Goal: Task Accomplishment & Management: Manage account settings

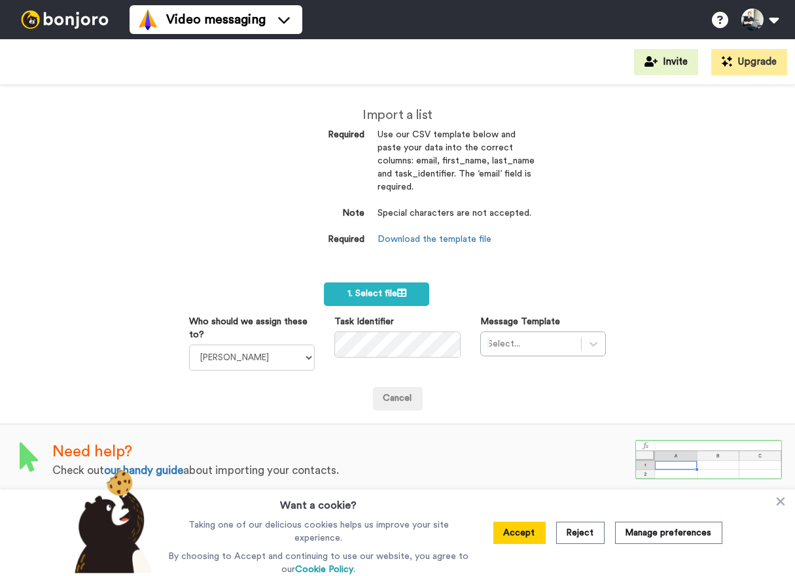
click at [63, 22] on img at bounding box center [65, 19] width 98 height 18
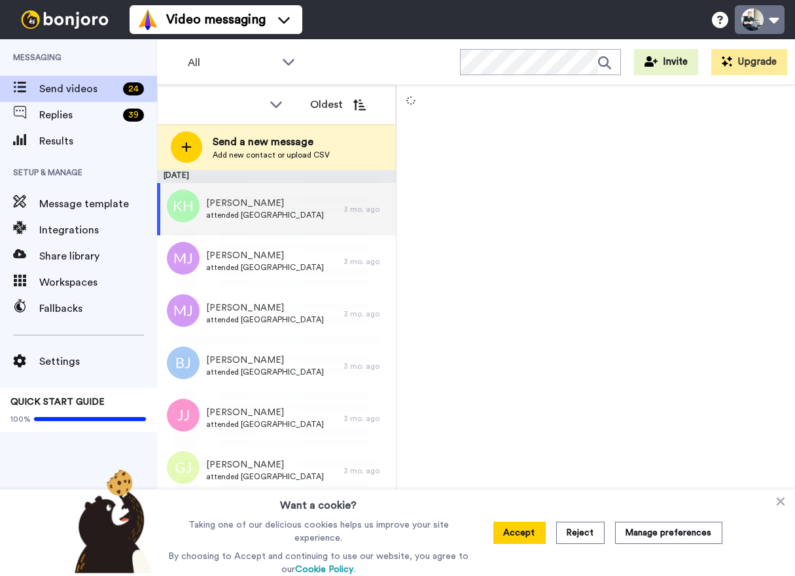
click at [773, 23] on button at bounding box center [760, 19] width 50 height 29
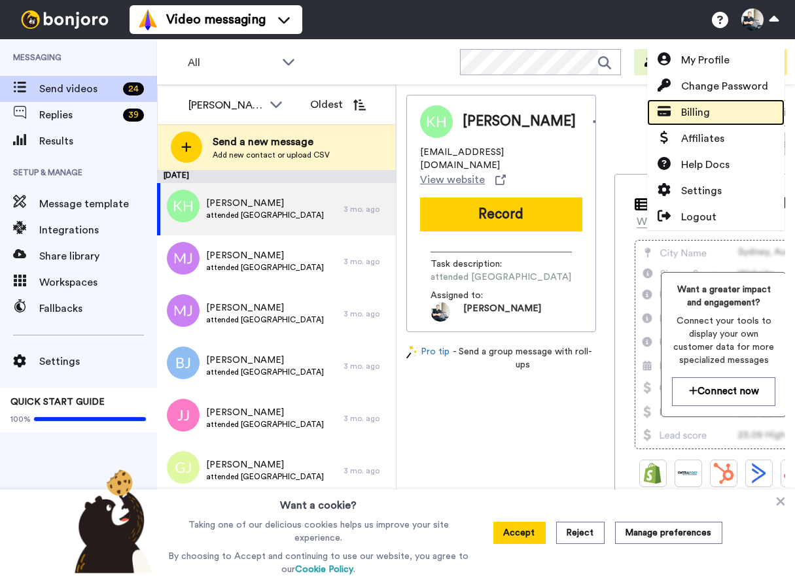
click at [691, 116] on span "Billing" at bounding box center [695, 113] width 29 height 16
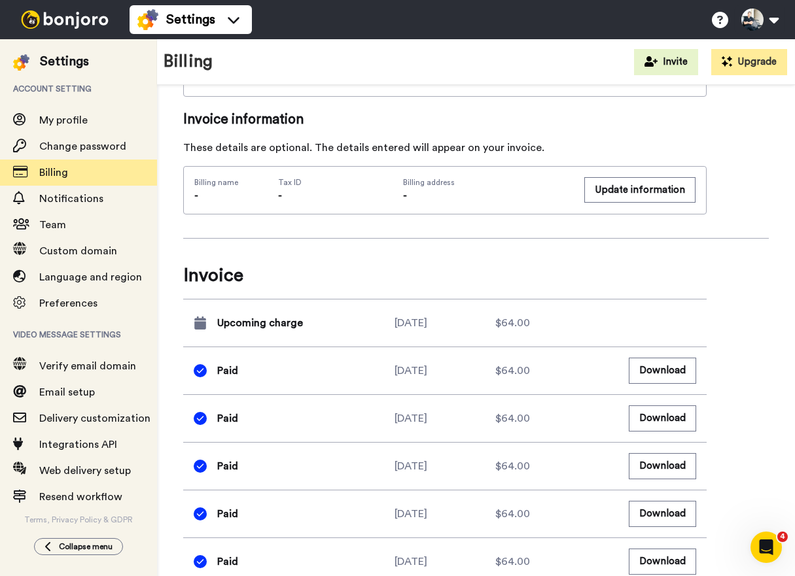
scroll to position [508, 0]
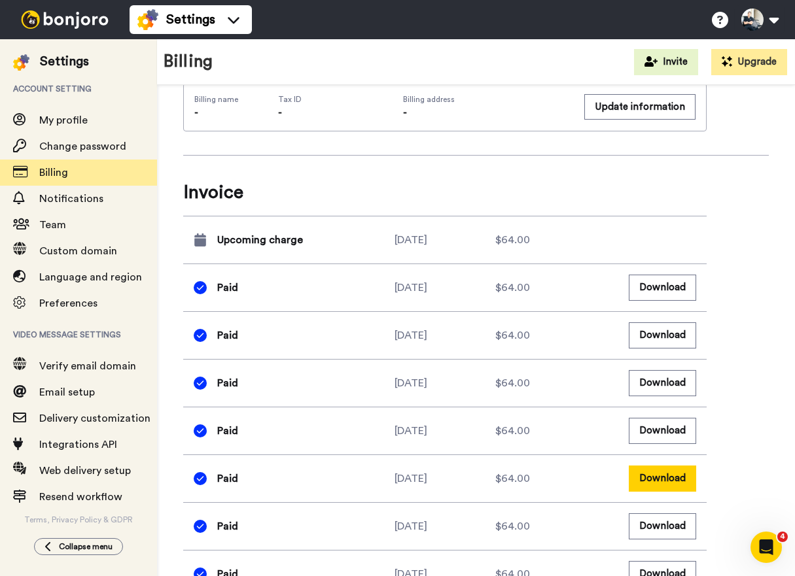
click at [665, 475] on button "Download" at bounding box center [662, 479] width 67 height 26
click at [648, 428] on button "Download" at bounding box center [662, 431] width 67 height 26
click at [658, 381] on button "Download" at bounding box center [662, 383] width 67 height 26
click at [653, 327] on button "Download" at bounding box center [662, 336] width 67 height 26
click at [323, 184] on span "Invoice" at bounding box center [444, 192] width 523 height 26
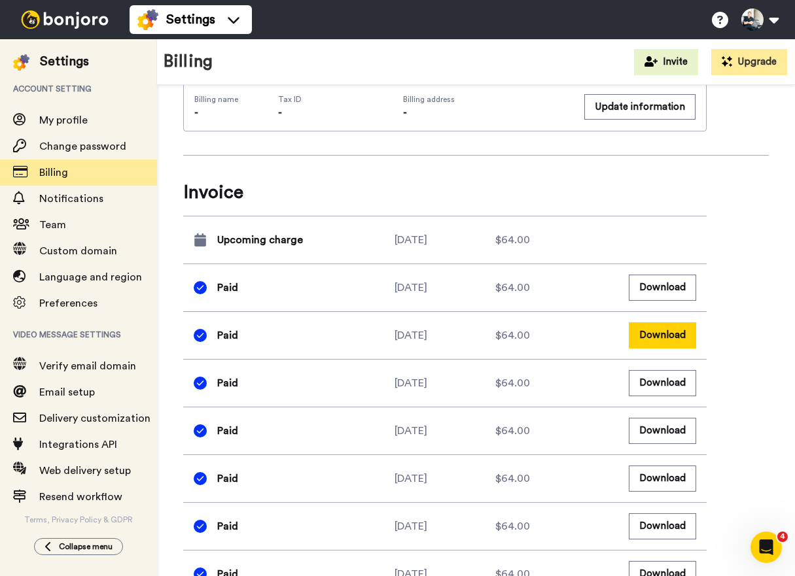
click at [659, 338] on button "Download" at bounding box center [662, 336] width 67 height 26
click at [674, 289] on button "Download" at bounding box center [662, 288] width 67 height 26
